Goal: Find specific page/section: Find specific page/section

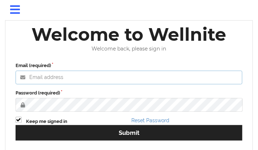
click at [91, 52] on input "Email (required)" at bounding box center [129, 78] width 226 height 14
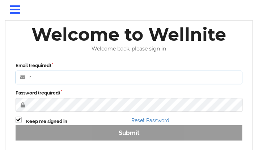
type input "[PERSON_NAME][EMAIL_ADDRESS][DOMAIN_NAME]"
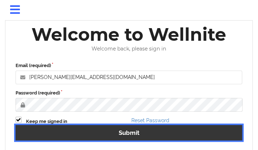
click at [71, 52] on button "Submit" at bounding box center [129, 133] width 226 height 16
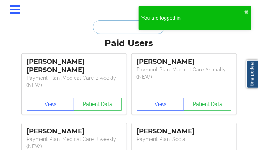
click at [91, 31] on input "text" at bounding box center [129, 27] width 72 height 14
paste input "[PERSON_NAME]"
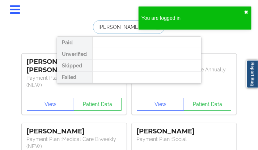
type input "[PERSON_NAME]"
click at [91, 12] on button "✖︎" at bounding box center [246, 12] width 4 height 6
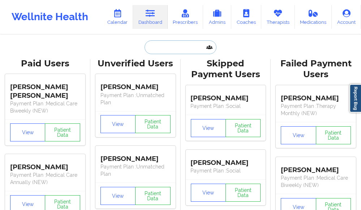
click at [91, 44] on input "text" at bounding box center [180, 47] width 72 height 14
paste input "[PERSON_NAME]"
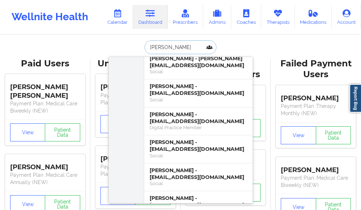
scroll to position [347, 0]
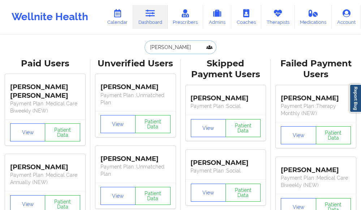
click at [91, 47] on input "[PERSON_NAME]" at bounding box center [180, 47] width 72 height 14
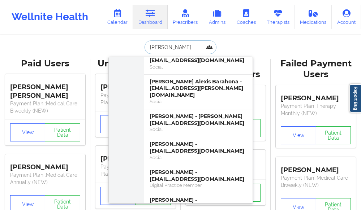
click at [91, 47] on input "[PERSON_NAME]" at bounding box center [180, 47] width 72 height 14
paste input "[PERSON_NAME]"
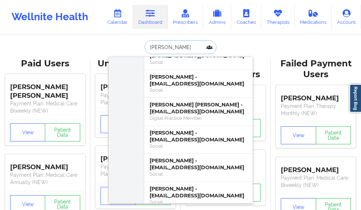
click at [91, 49] on input "[PERSON_NAME]" at bounding box center [180, 47] width 72 height 14
paste input "[PERSON_NAME]"
type input "[PERSON_NAME]"
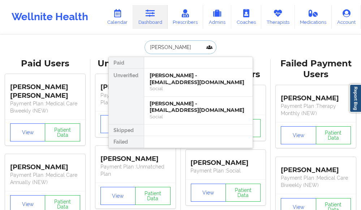
scroll to position [0, 0]
click at [91, 52] on div "[PERSON_NAME] - [EMAIL_ADDRESS][DOMAIN_NAME]" at bounding box center [198, 106] width 97 height 13
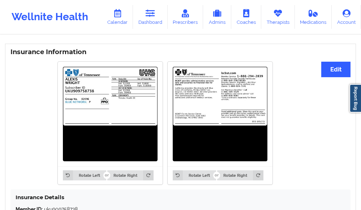
scroll to position [496, 0]
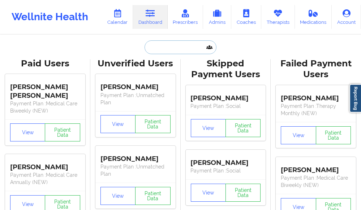
click at [91, 47] on input "text" at bounding box center [180, 47] width 72 height 14
paste input "[PERSON_NAME]"
type input "[PERSON_NAME]"
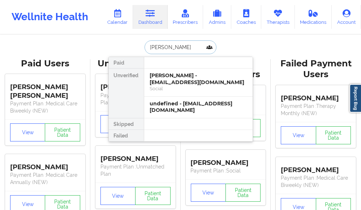
click at [91, 52] on div "[PERSON_NAME] - [EMAIL_ADDRESS][DOMAIN_NAME]" at bounding box center [198, 78] width 97 height 13
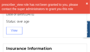
scroll to position [756, 0]
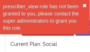
click at [85, 5] on button "✖︎" at bounding box center [85, 6] width 4 height 6
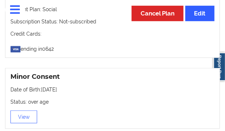
scroll to position [632, 0]
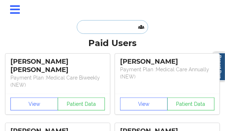
click at [91, 30] on input "text" at bounding box center [113, 27] width 72 height 14
paste input "Cantalice"
type input "Cantalice"
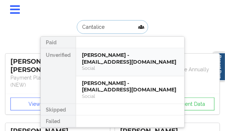
click at [91, 52] on div "Social" at bounding box center [130, 68] width 97 height 6
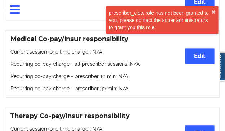
scroll to position [361, 0]
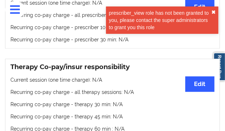
click at [91, 10] on button "✖︎" at bounding box center [214, 12] width 4 height 6
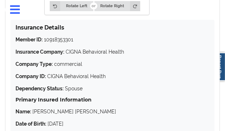
scroll to position [1138, 0]
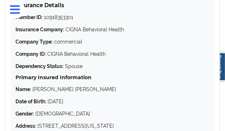
click at [65, 20] on p "Member ID: 10918353301" at bounding box center [113, 17] width 194 height 7
copy p "10918353301"
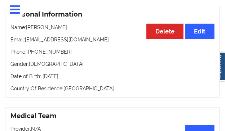
scroll to position [0, 0]
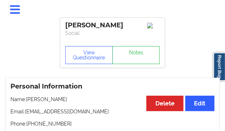
click at [86, 28] on div "[PERSON_NAME]" at bounding box center [112, 25] width 95 height 8
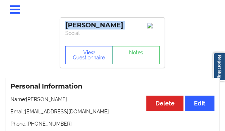
click at [86, 28] on div "[PERSON_NAME]" at bounding box center [112, 25] width 95 height 8
click at [75, 26] on div "[PERSON_NAME]" at bounding box center [112, 25] width 95 height 8
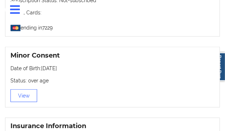
scroll to position [684, 0]
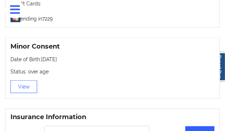
drag, startPoint x: 78, startPoint y: 63, endPoint x: 42, endPoint y: 59, distance: 36.1
click at [42, 52] on p "Date of Birth: [DEMOGRAPHIC_DATA]" at bounding box center [112, 59] width 204 height 7
copy p "[DATE]"
